Goal: Find specific page/section: Find specific page/section

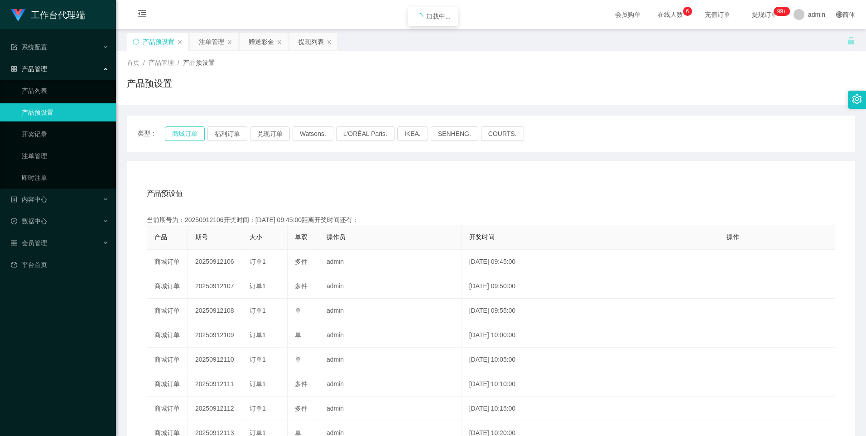
drag, startPoint x: 0, startPoint y: 0, endPoint x: 196, endPoint y: 132, distance: 235.9
click at [196, 132] on button "商城订单" at bounding box center [185, 133] width 40 height 14
click at [241, 131] on button "福利订单" at bounding box center [227, 133] width 40 height 14
click at [283, 134] on button "兑现订单" at bounding box center [270, 133] width 40 height 14
click at [185, 135] on button "商城订单" at bounding box center [185, 133] width 40 height 14
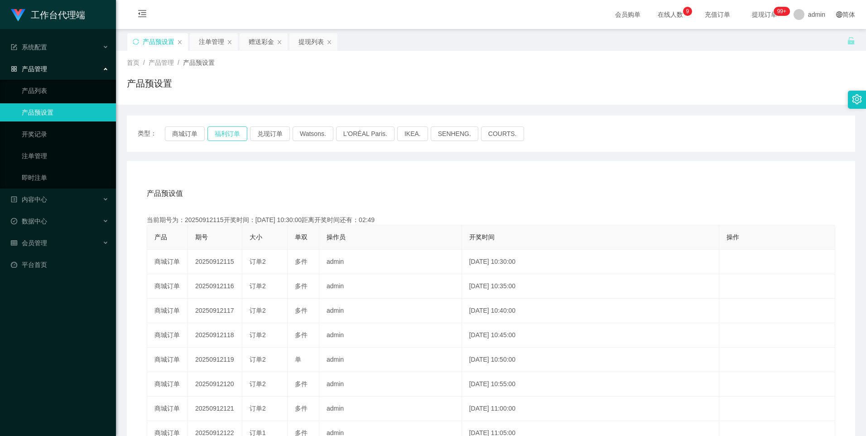
click at [227, 128] on button "福利订单" at bounding box center [227, 133] width 40 height 14
click at [259, 134] on button "兑现订单" at bounding box center [270, 133] width 40 height 14
click at [188, 135] on button "商城订单" at bounding box center [185, 133] width 40 height 14
